Goal: Transaction & Acquisition: Download file/media

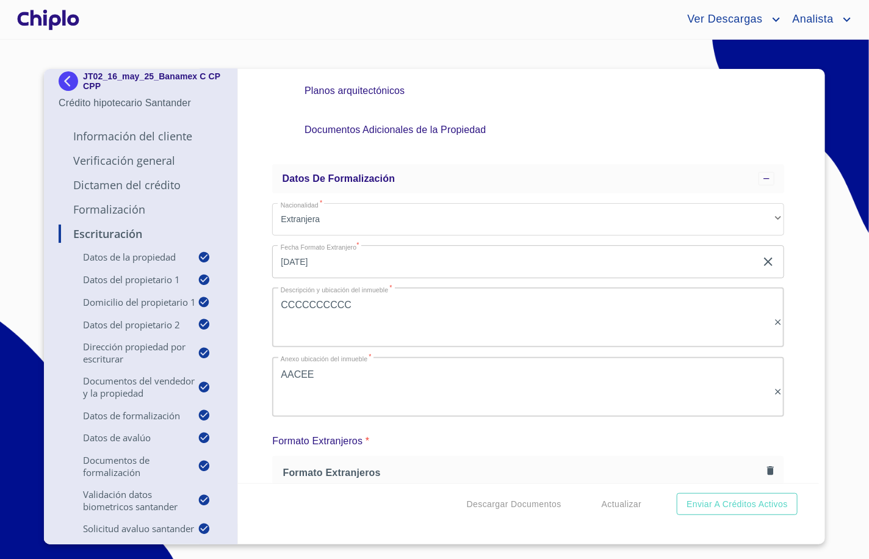
scroll to position [8602, 0]
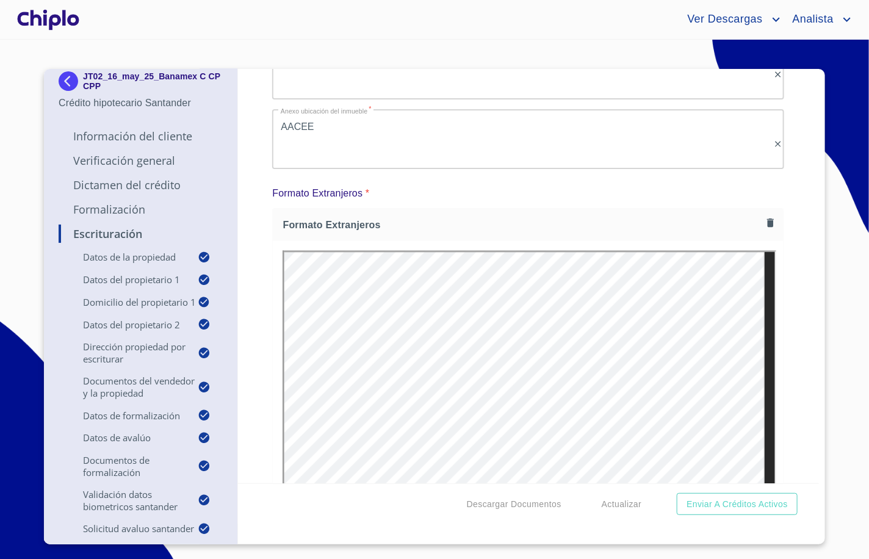
click at [264, 138] on div "Escrituración Datos de la propiedad Tipo de propiedad   * CASA EN CONDOMINIO ​ …" at bounding box center [528, 276] width 581 height 414
click at [737, 19] on span "Ver Descargas" at bounding box center [723, 20] width 90 height 20
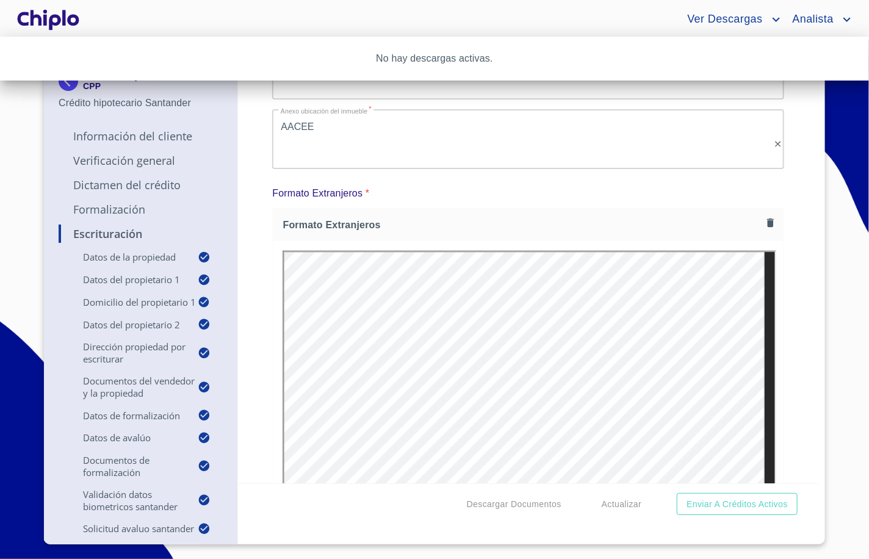
click at [623, 13] on div at bounding box center [434, 279] width 869 height 559
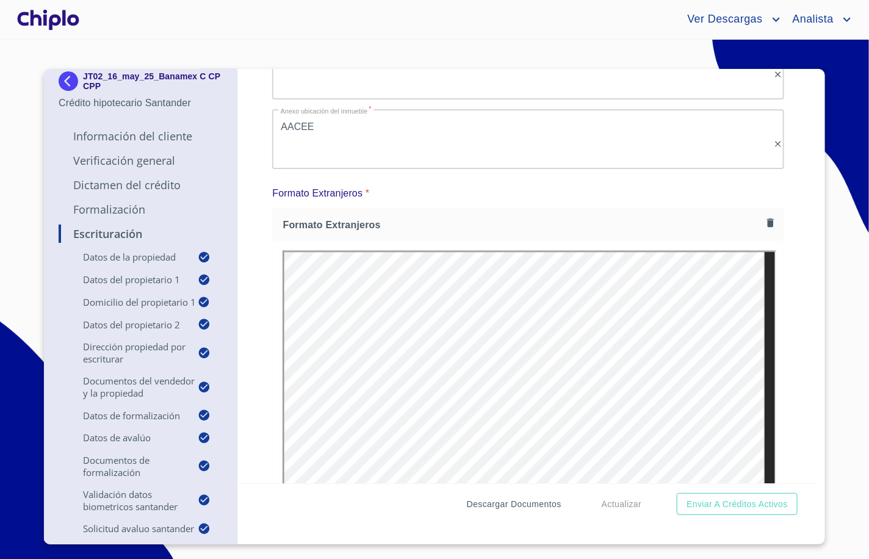
click at [525, 503] on span "Descargar Documentos" at bounding box center [514, 504] width 95 height 15
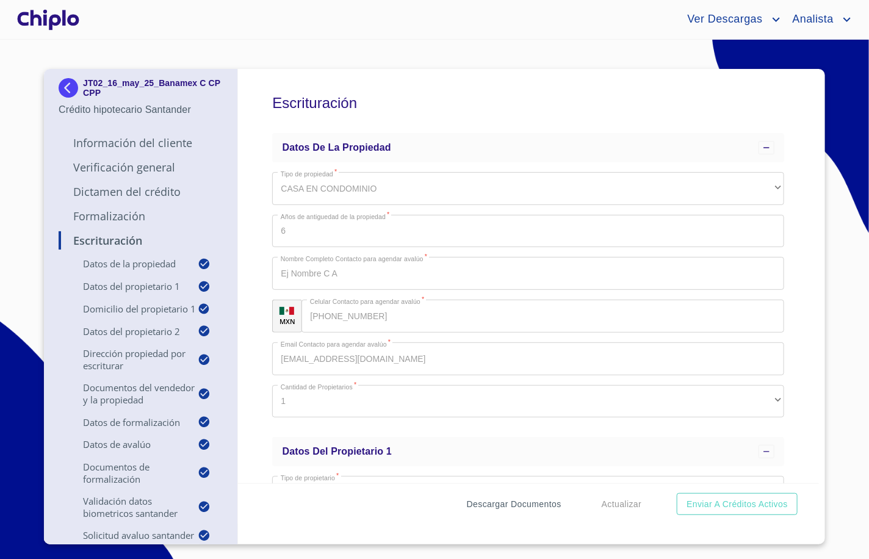
click at [517, 506] on span "Descargar Documentos" at bounding box center [514, 504] width 95 height 15
click at [484, 506] on span "Descargar Documentos" at bounding box center [514, 504] width 95 height 15
